Goal: Transaction & Acquisition: Purchase product/service

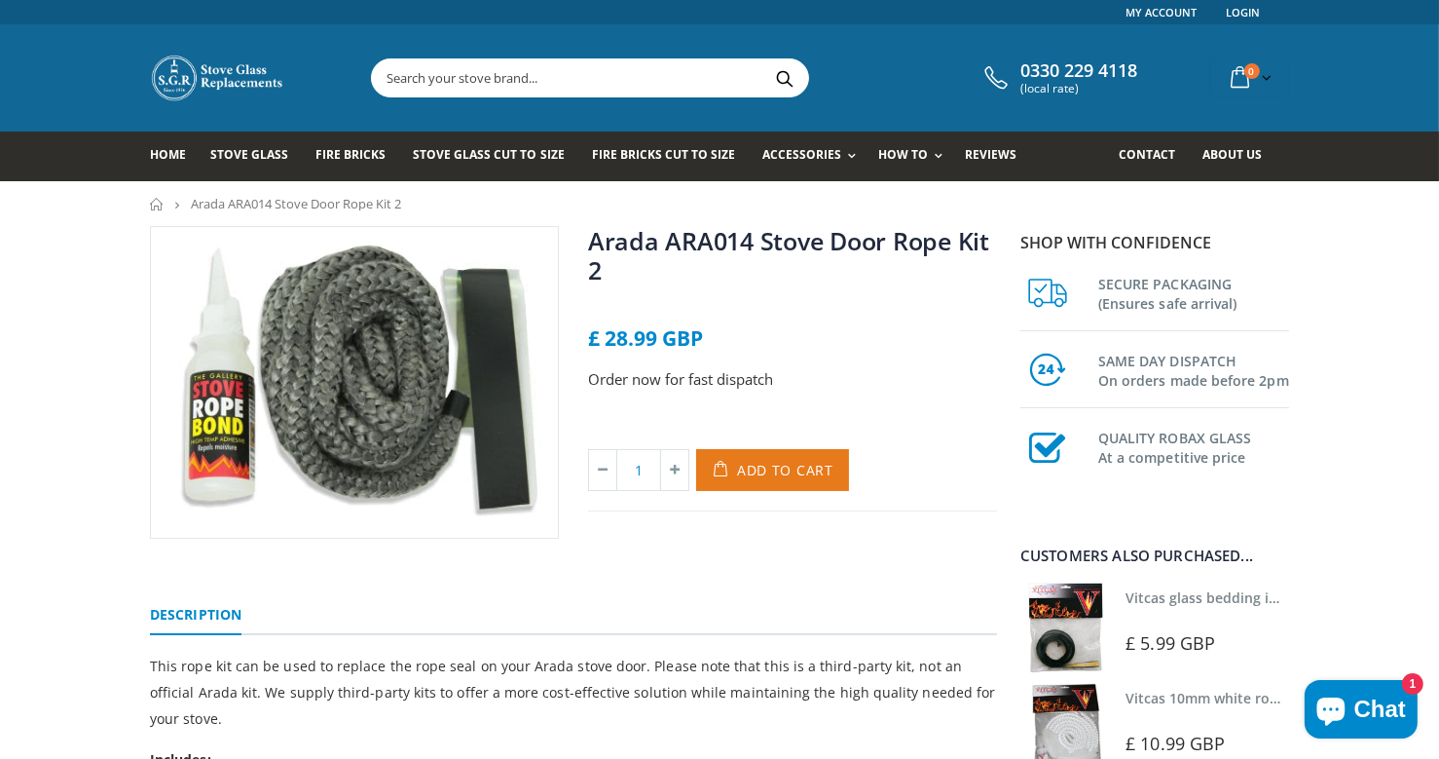
click at [795, 474] on span "Add to Cart" at bounding box center [785, 470] width 96 height 19
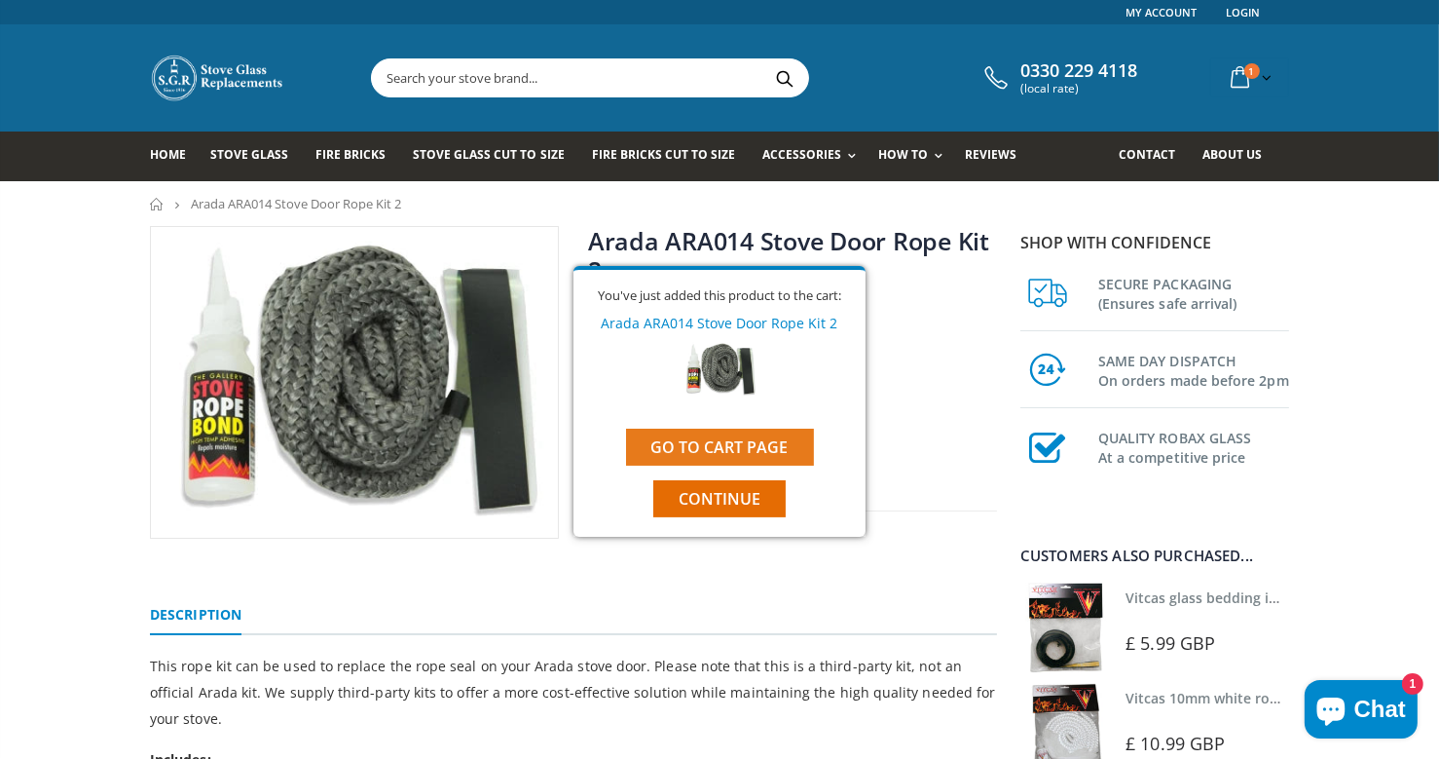
click at [743, 435] on link "Go to cart page" at bounding box center [720, 446] width 188 height 37
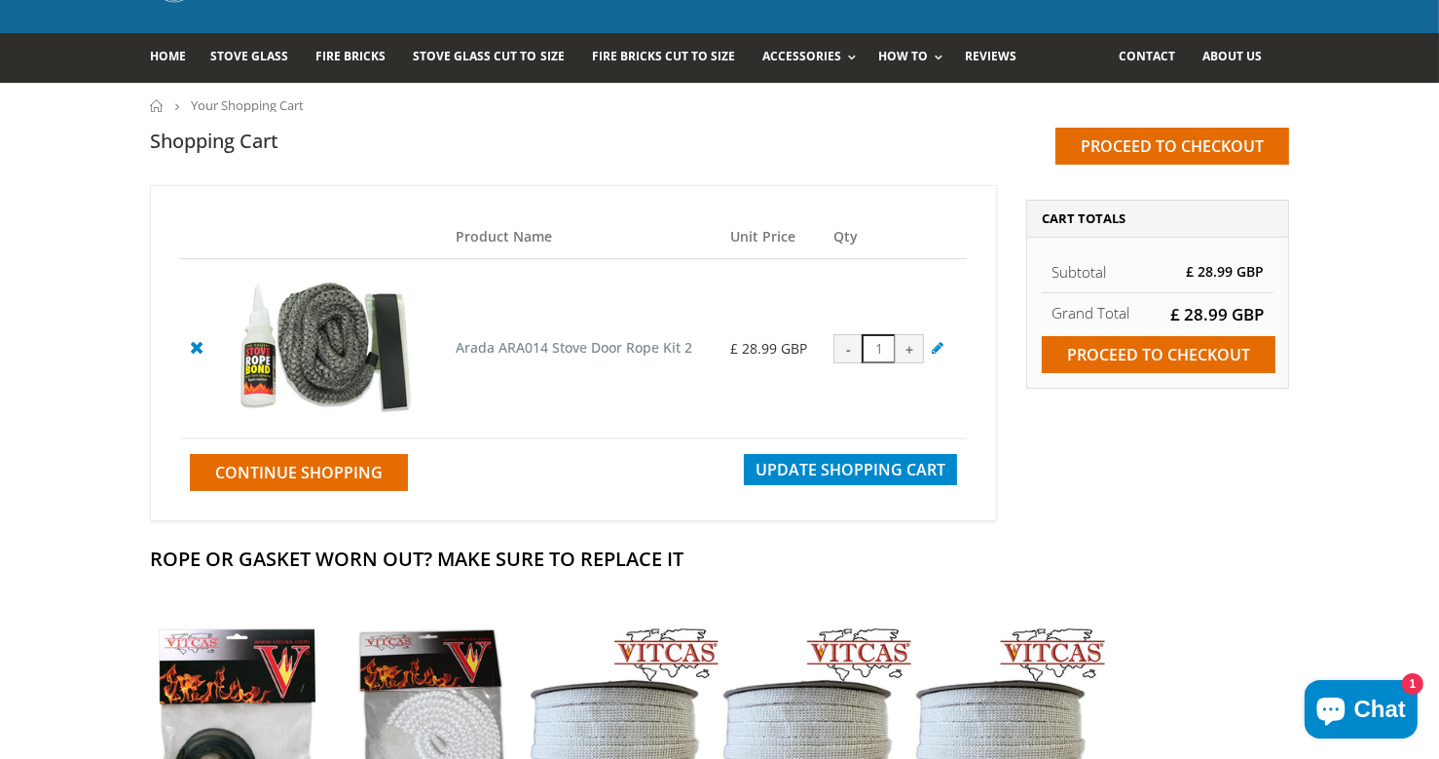
scroll to position [102, 0]
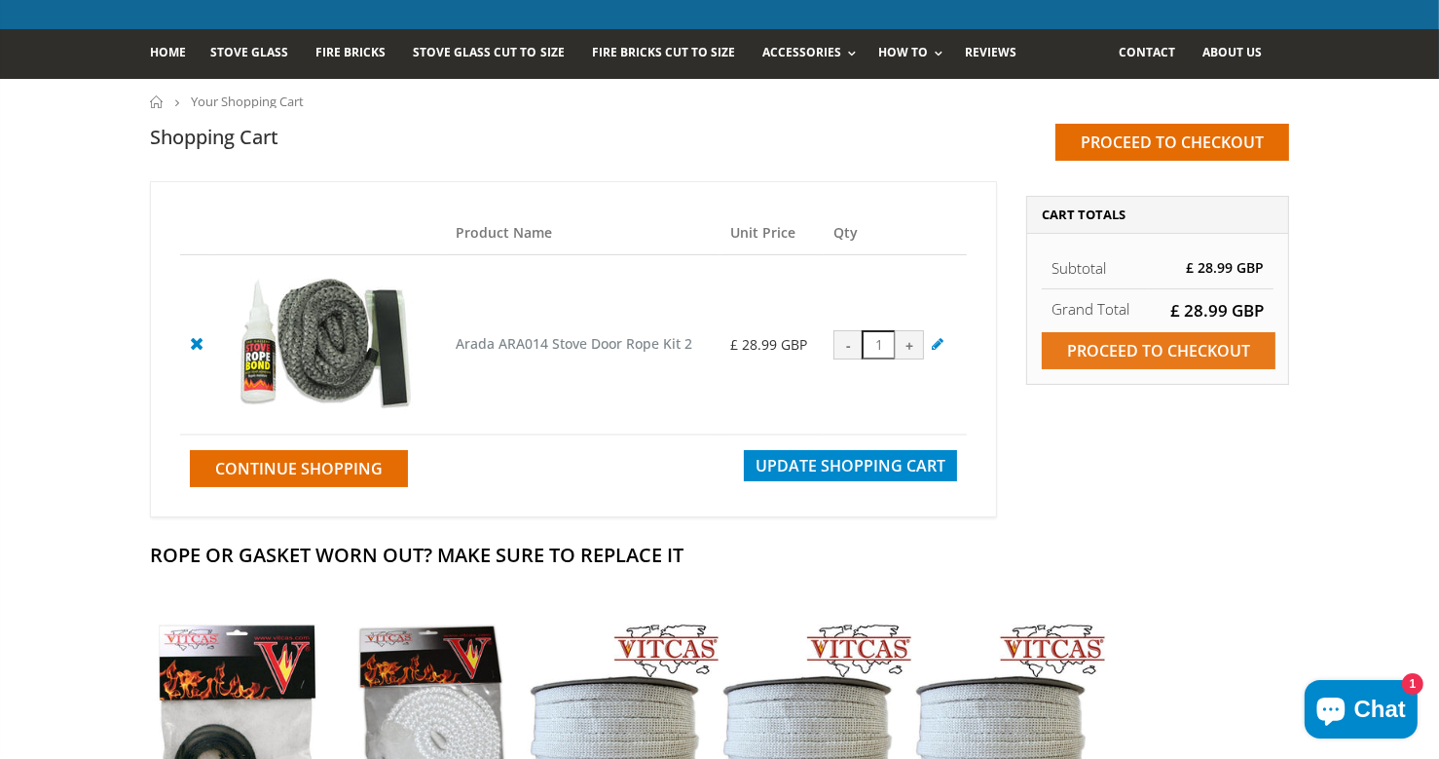
click at [1107, 342] on input "Proceed to checkout" at bounding box center [1159, 350] width 234 height 37
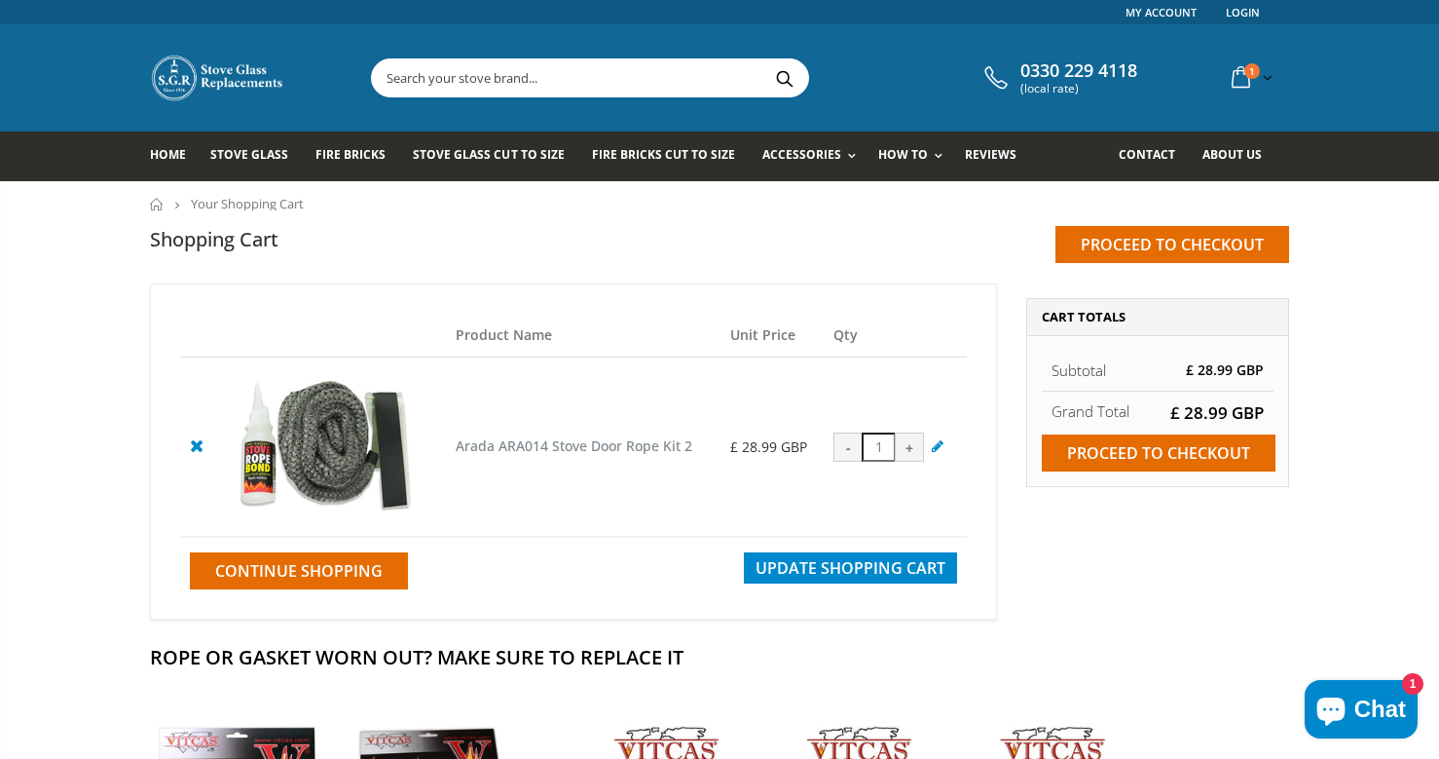
scroll to position [102, 0]
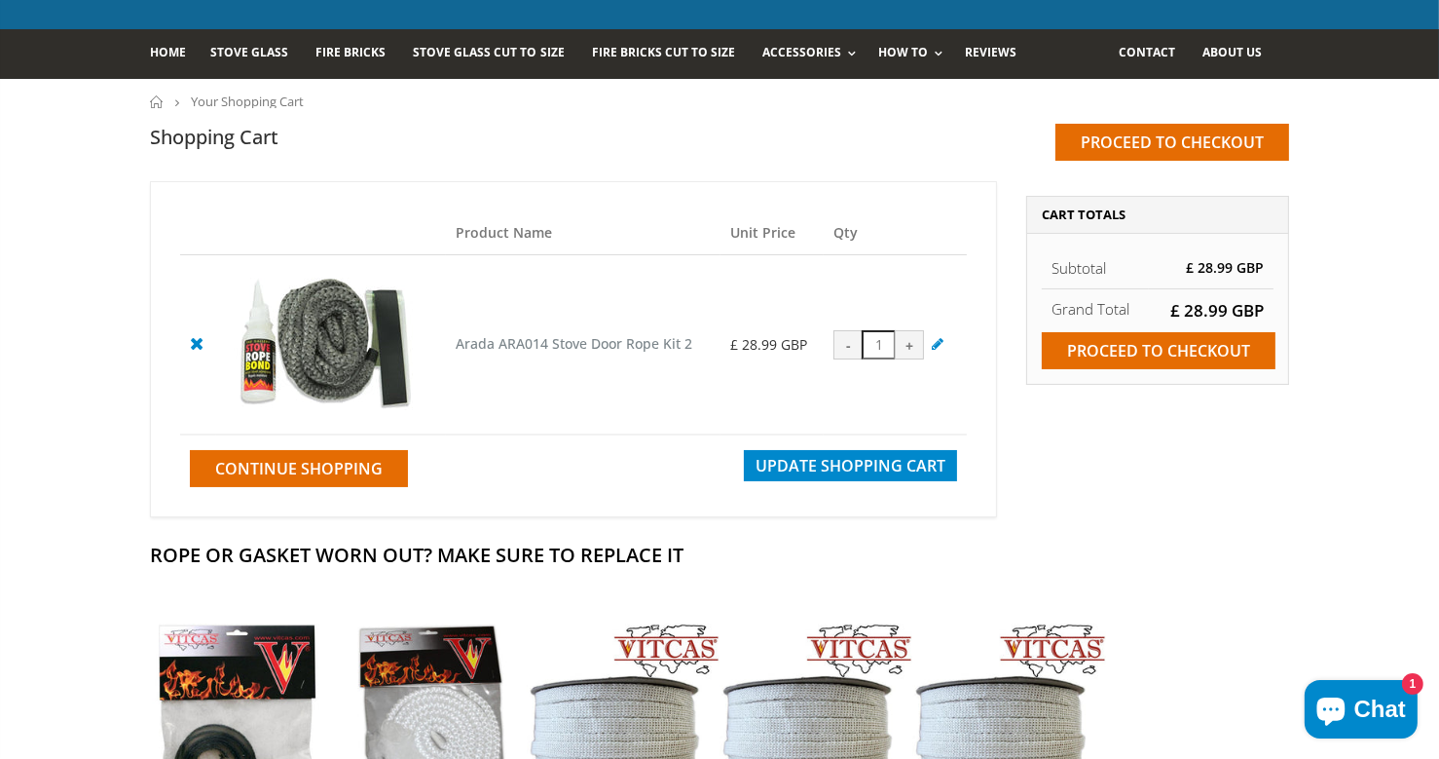
click at [848, 347] on div "-" at bounding box center [848, 344] width 29 height 29
click at [850, 343] on div "-" at bounding box center [848, 344] width 29 height 29
click at [193, 344] on icon at bounding box center [196, 342] width 24 height 23
